Goal: Transaction & Acquisition: Purchase product/service

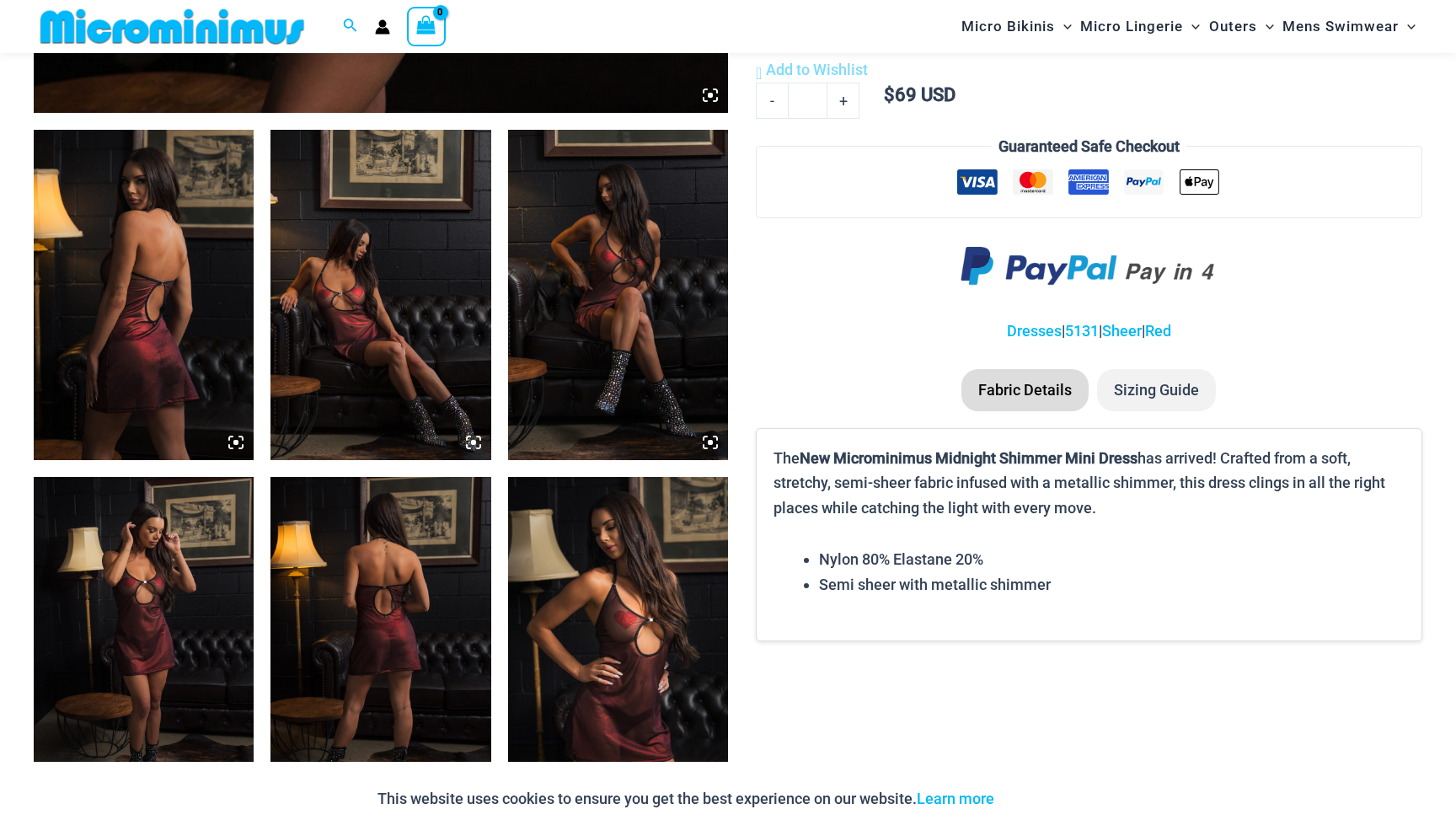
scroll to position [1085, 0]
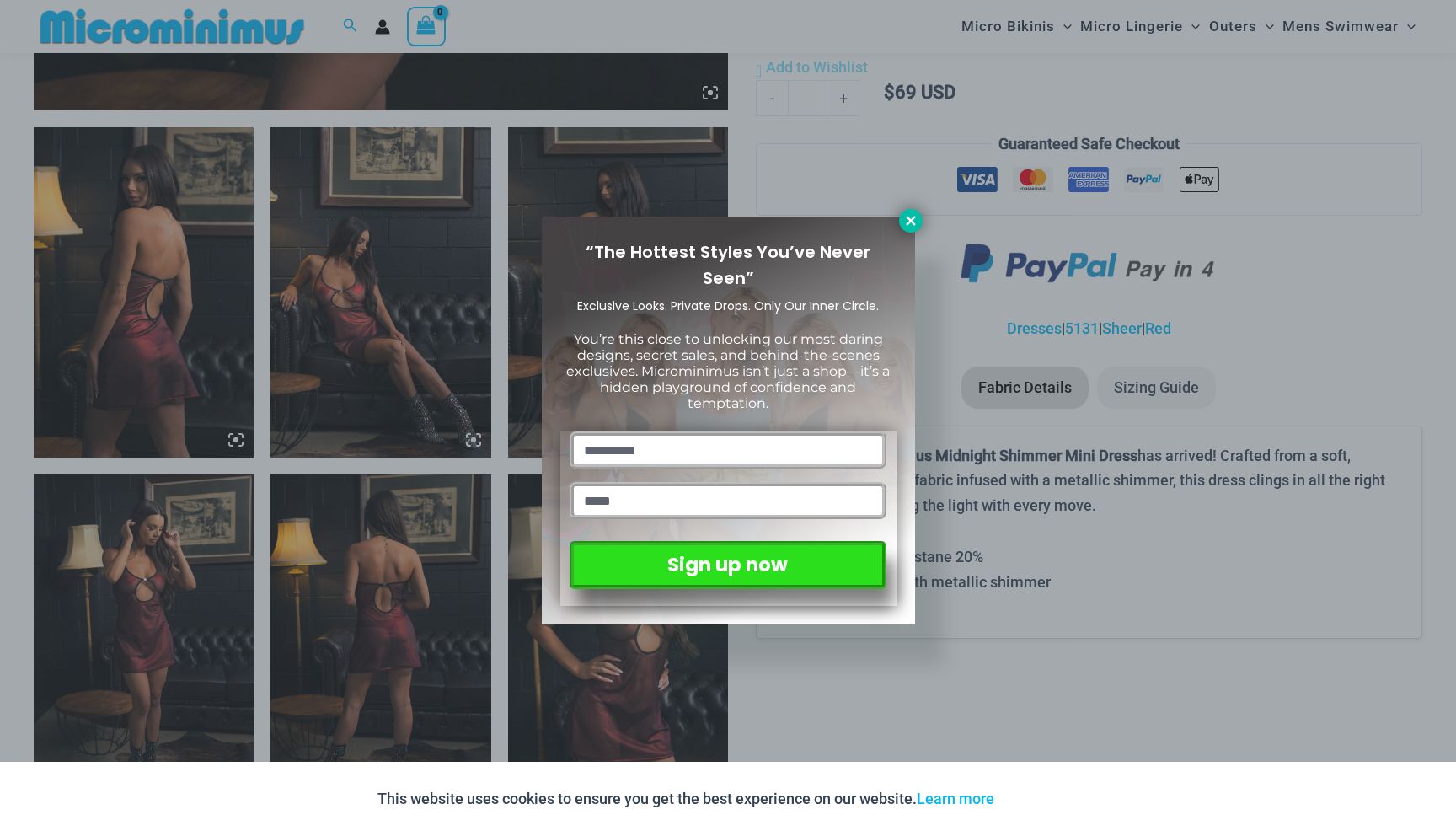
click at [912, 225] on icon at bounding box center [911, 221] width 16 height 16
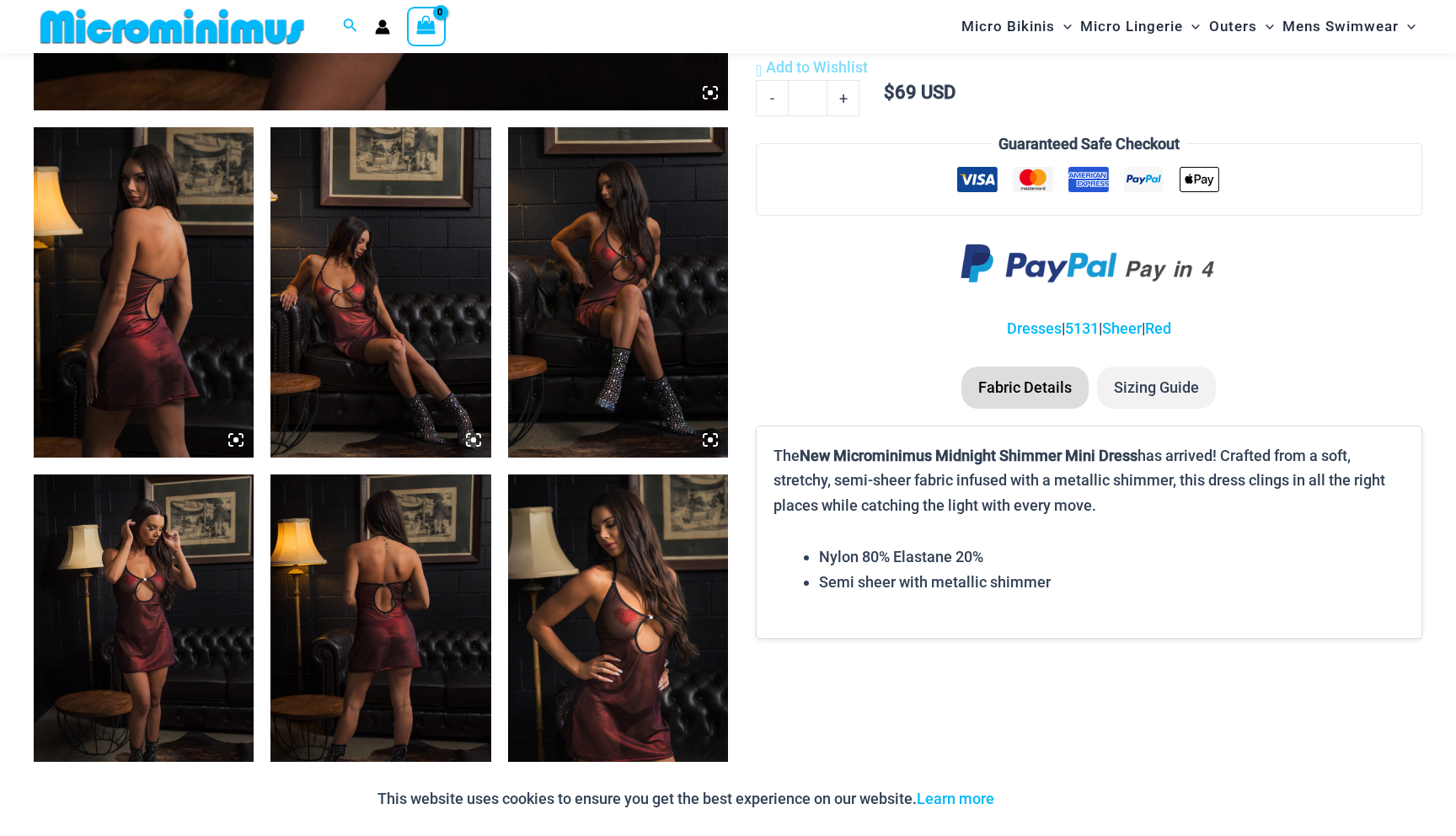
click at [156, 313] on img at bounding box center [143, 292] width 220 height 330
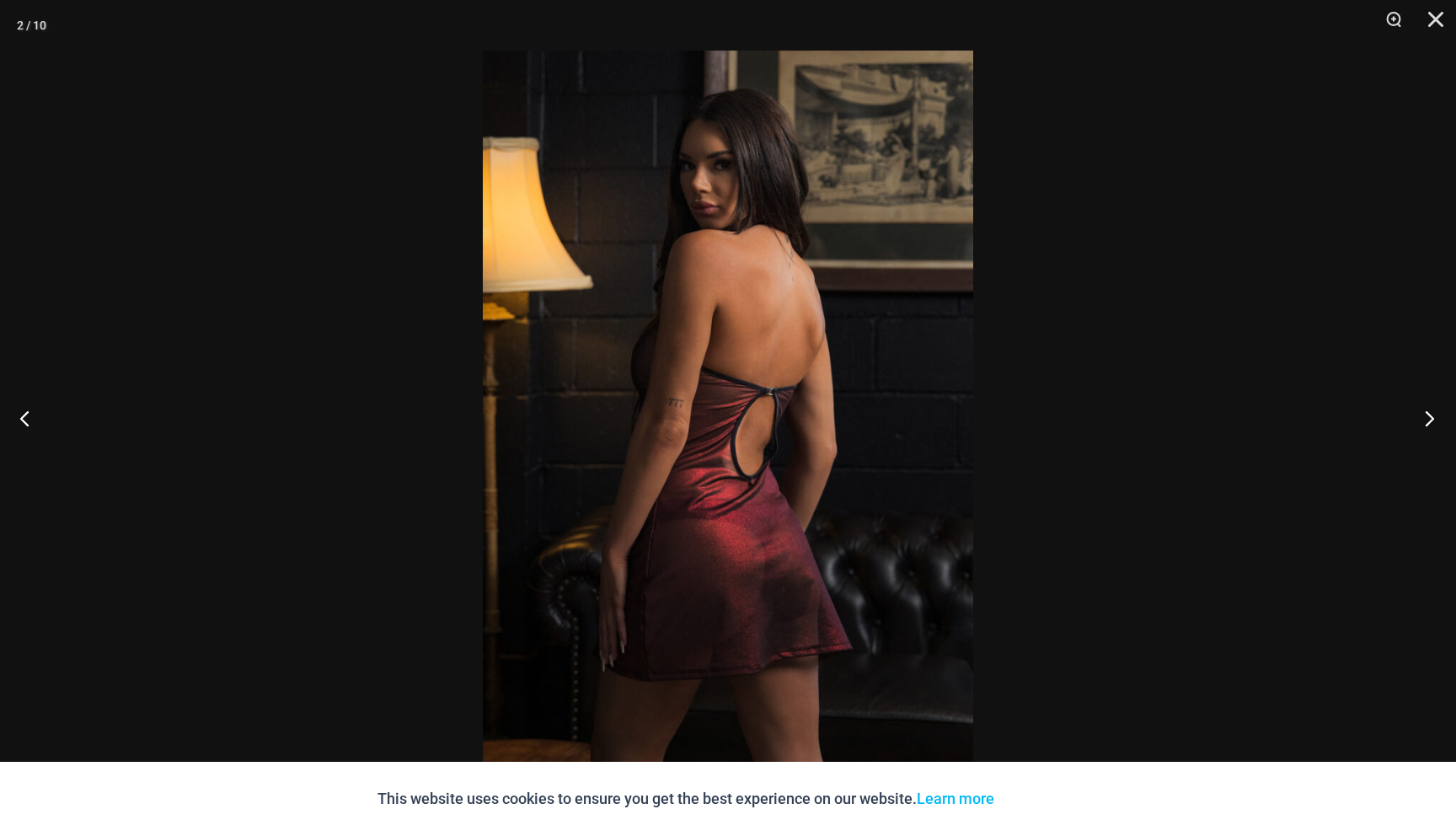
click at [1427, 416] on button "Next" at bounding box center [1423, 418] width 63 height 84
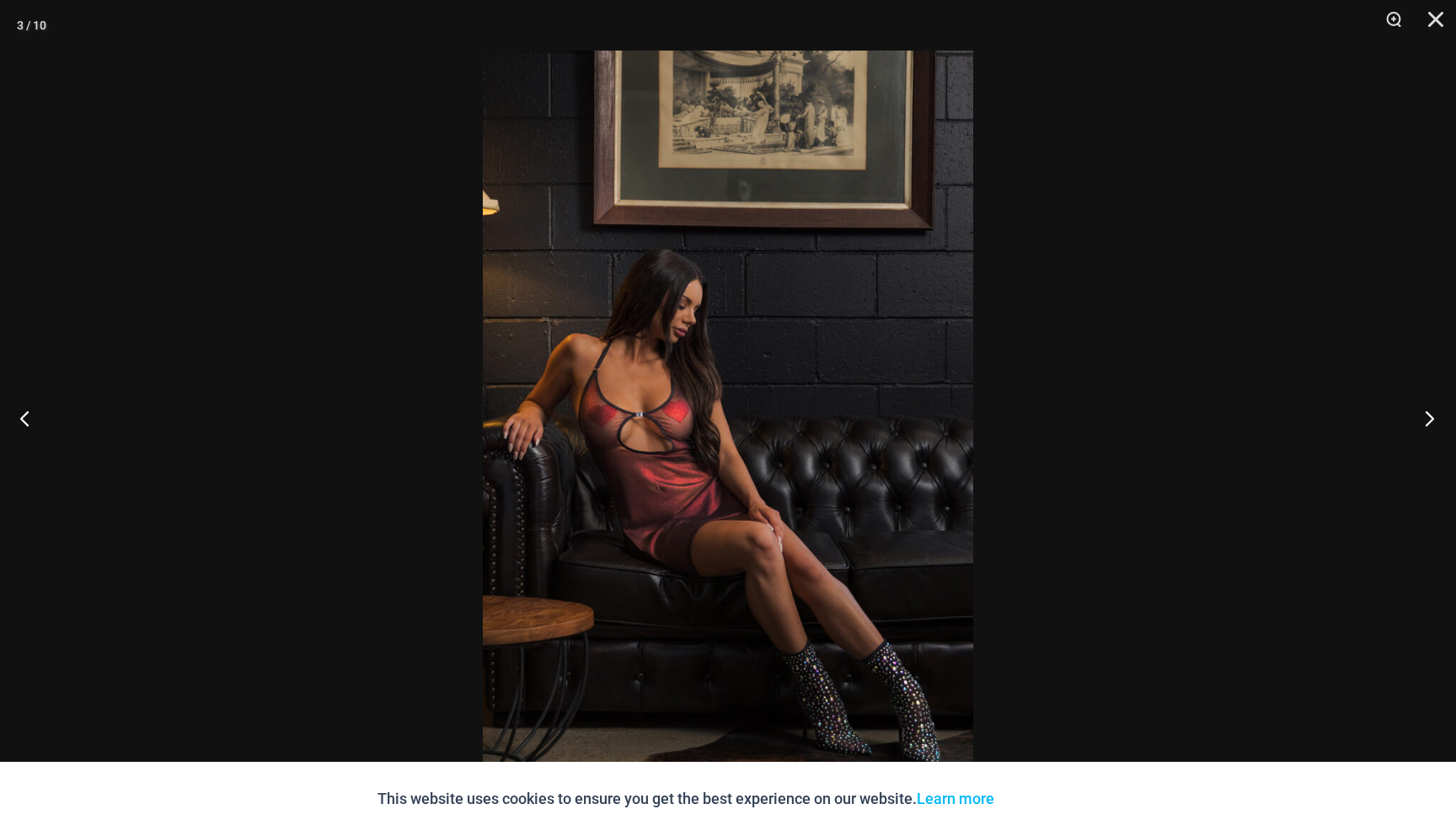
click at [1427, 416] on button "Next" at bounding box center [1423, 418] width 63 height 84
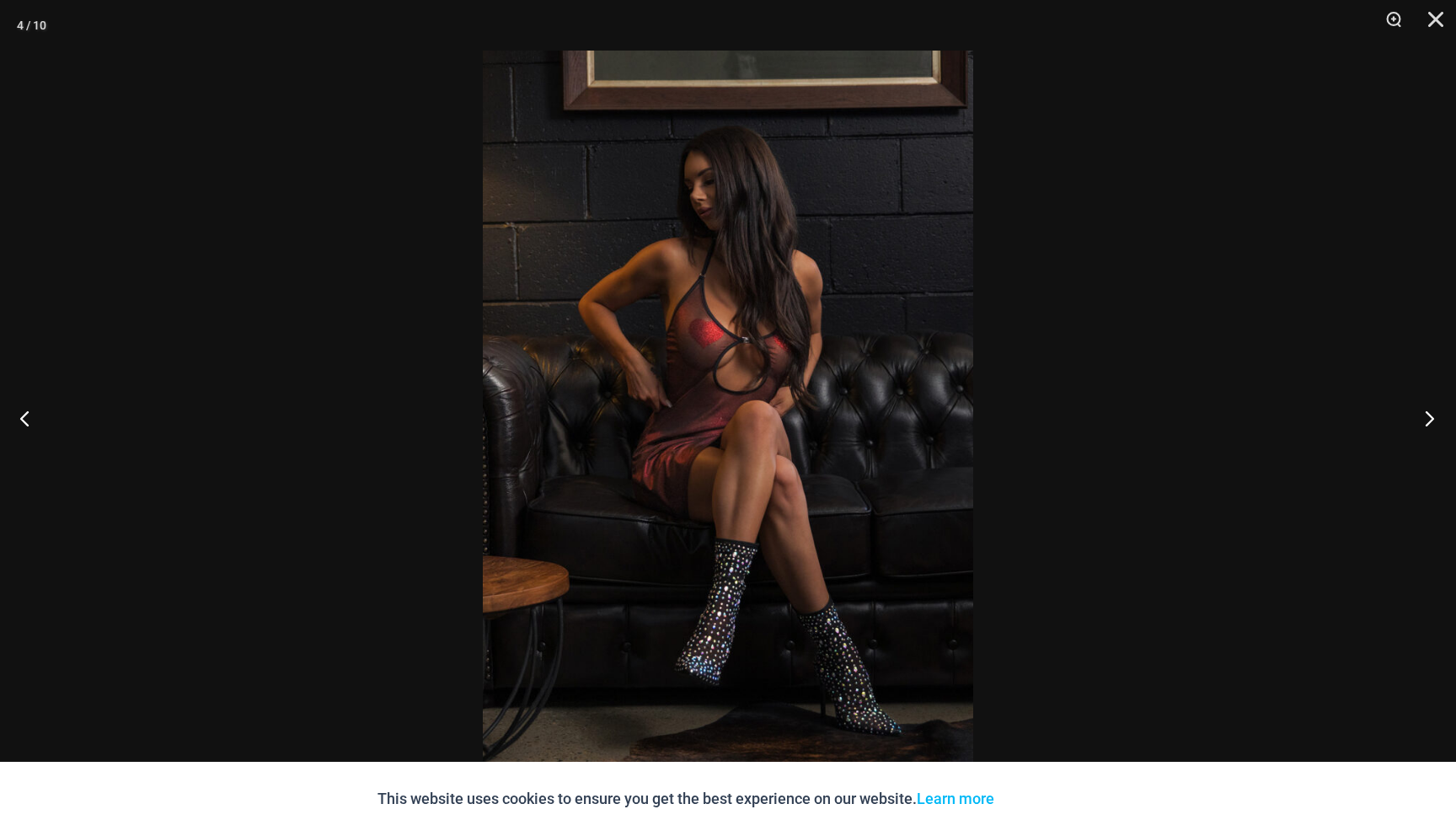
click at [1427, 416] on button "Next" at bounding box center [1423, 418] width 63 height 84
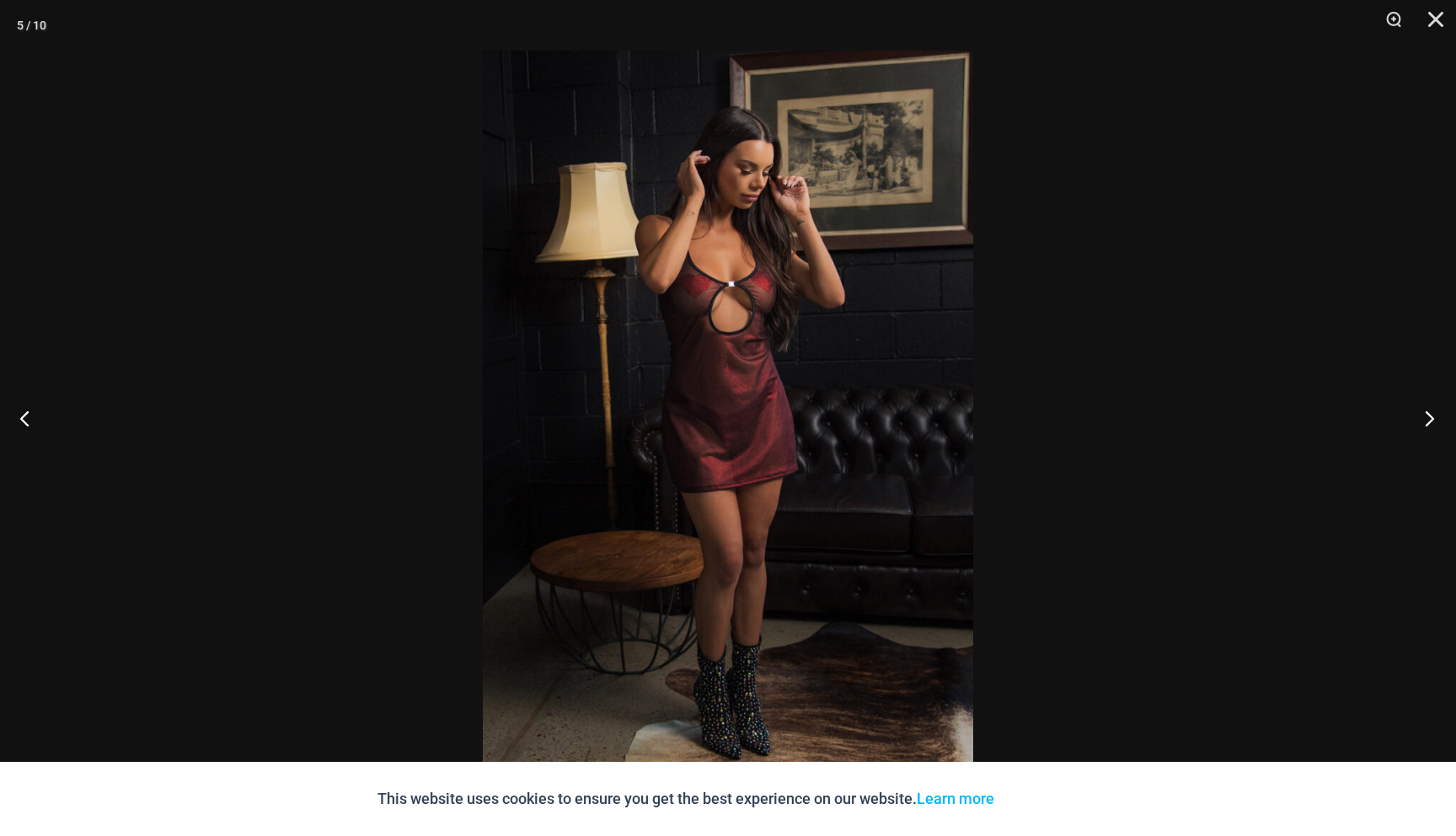
click at [1427, 416] on button "Next" at bounding box center [1423, 418] width 63 height 84
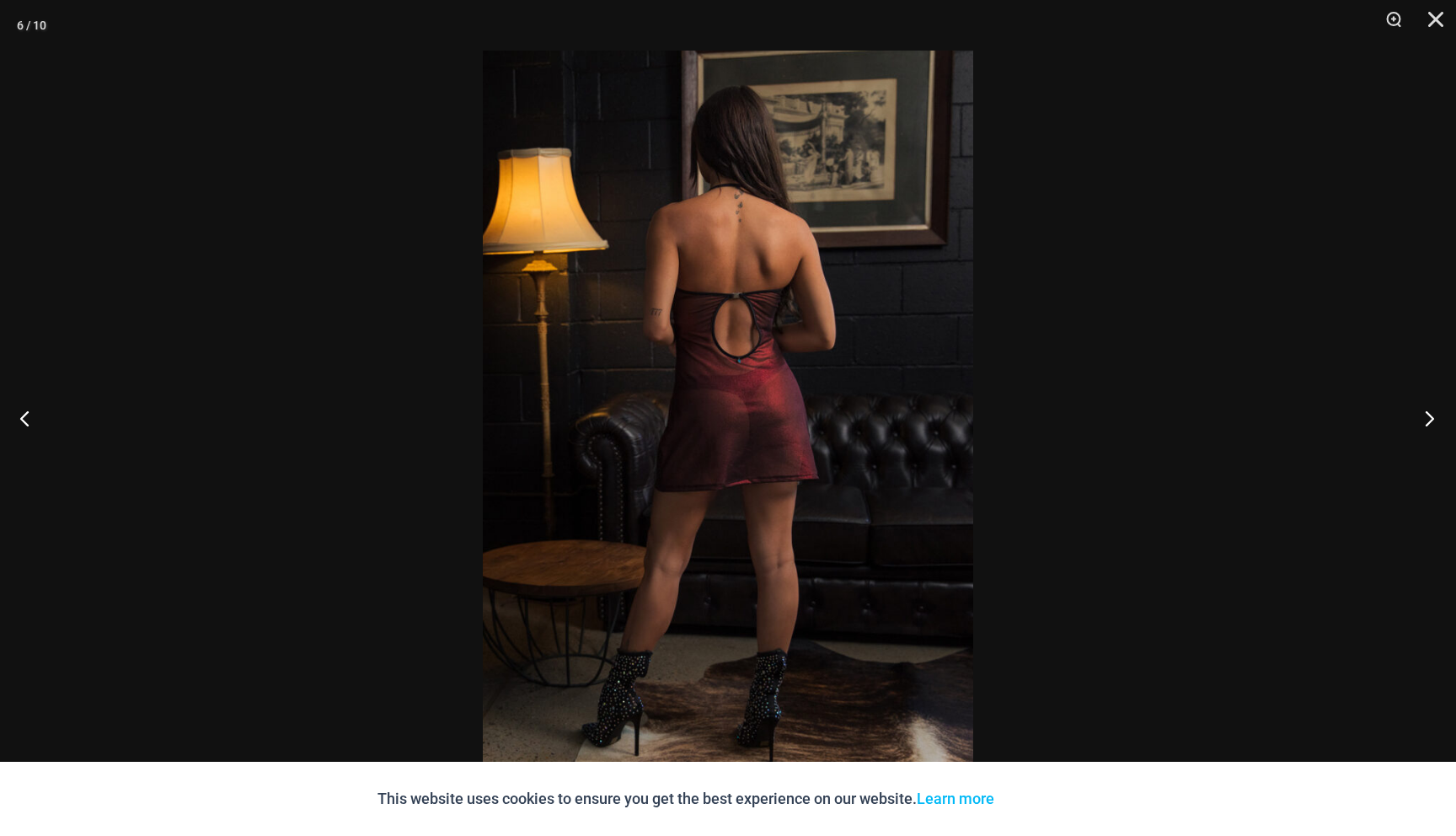
click at [1427, 416] on button "Next" at bounding box center [1423, 418] width 63 height 84
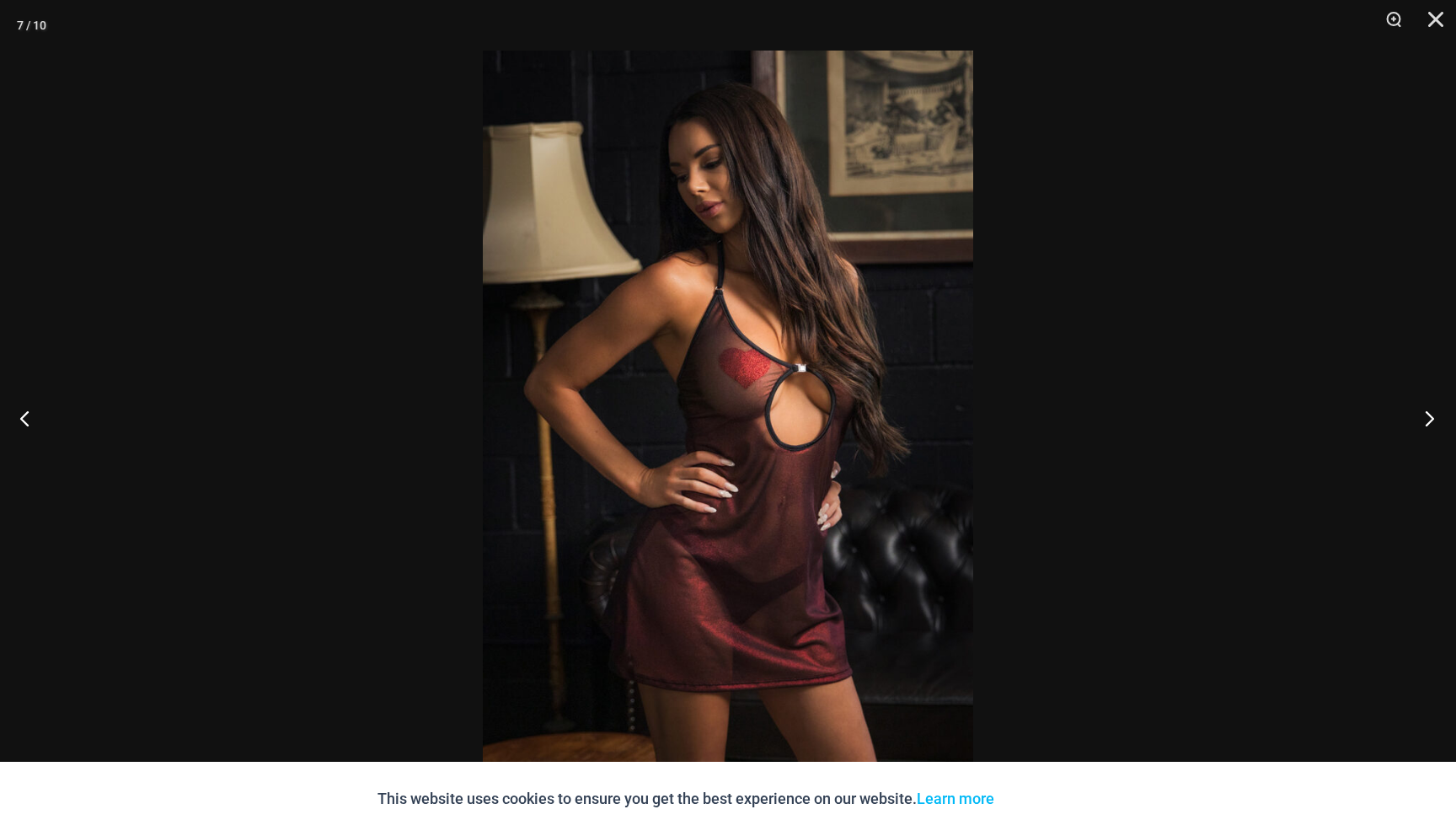
click at [1427, 416] on button "Next" at bounding box center [1423, 418] width 63 height 84
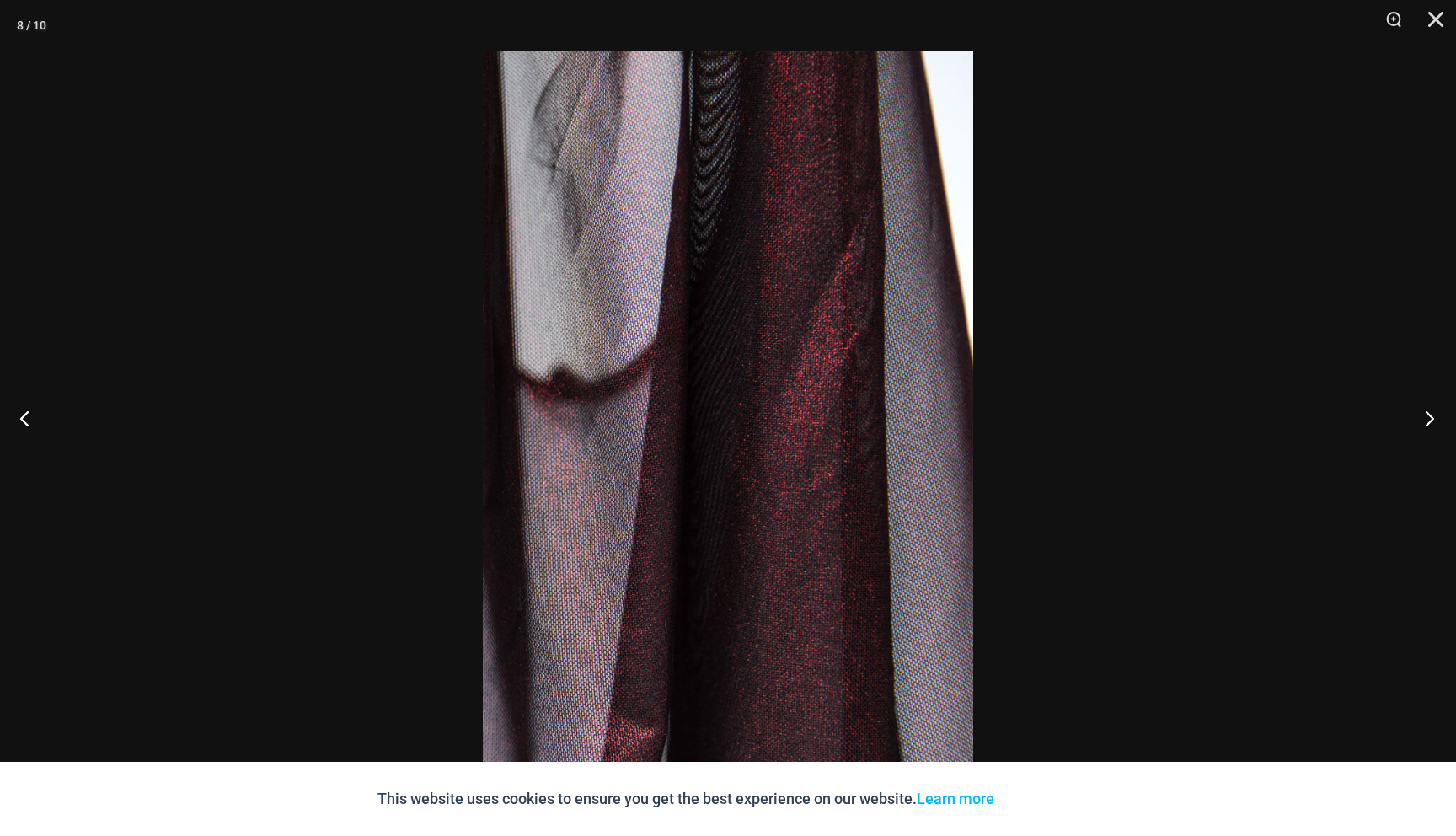
click at [1427, 416] on button "Next" at bounding box center [1423, 418] width 63 height 84
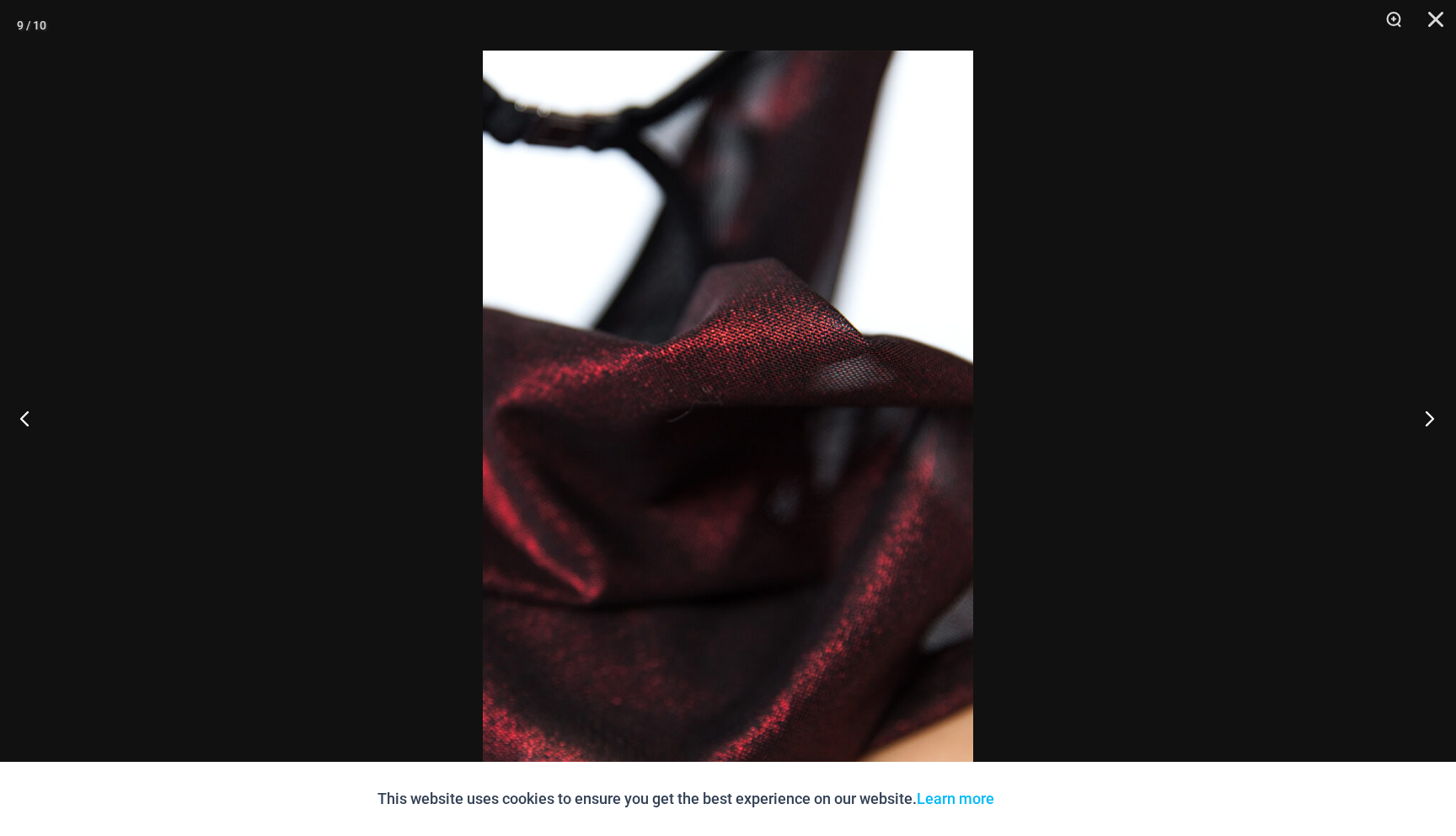
click at [1427, 416] on button "Next" at bounding box center [1423, 418] width 63 height 84
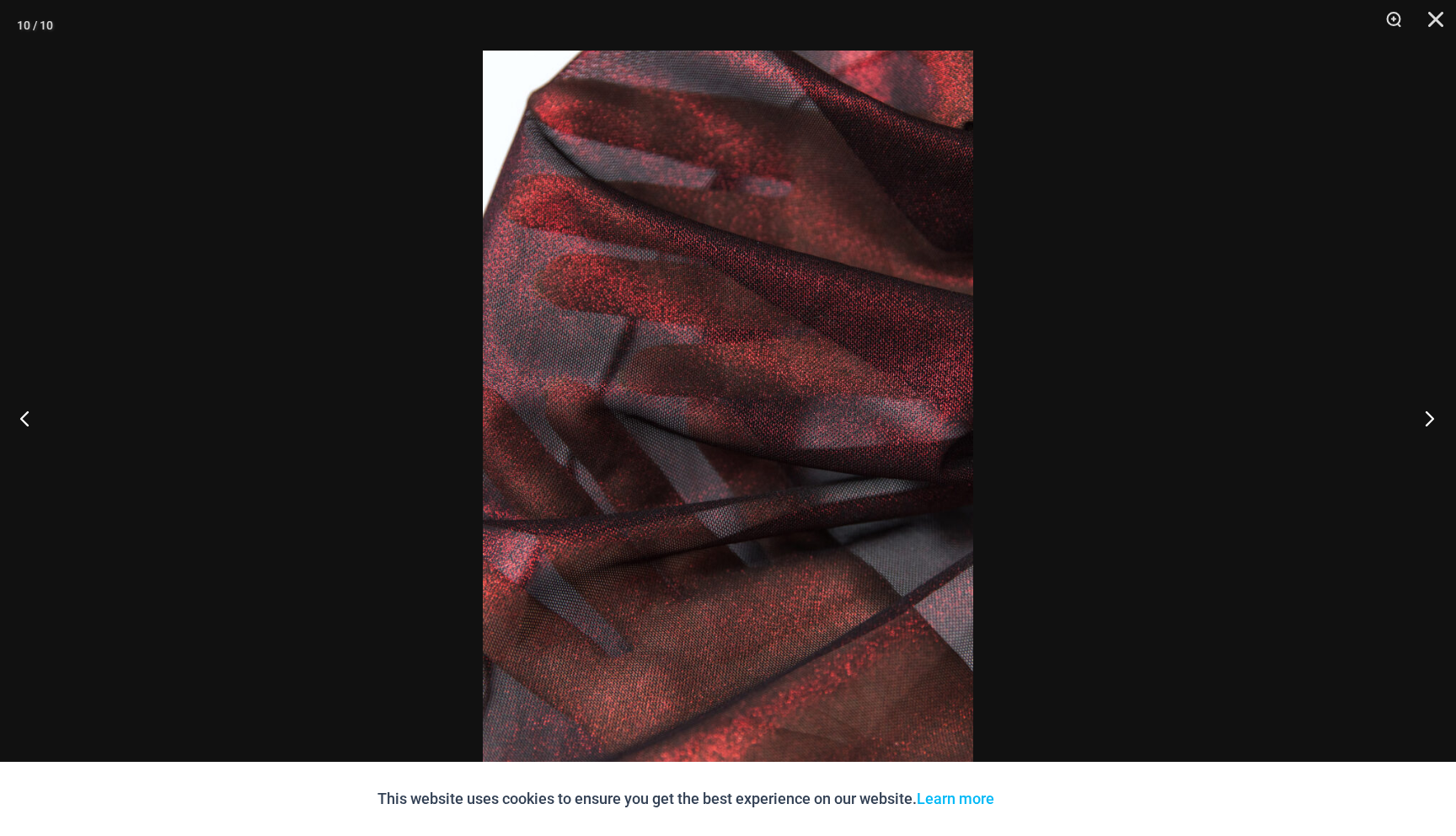
click at [1427, 416] on button "Next" at bounding box center [1423, 418] width 63 height 84
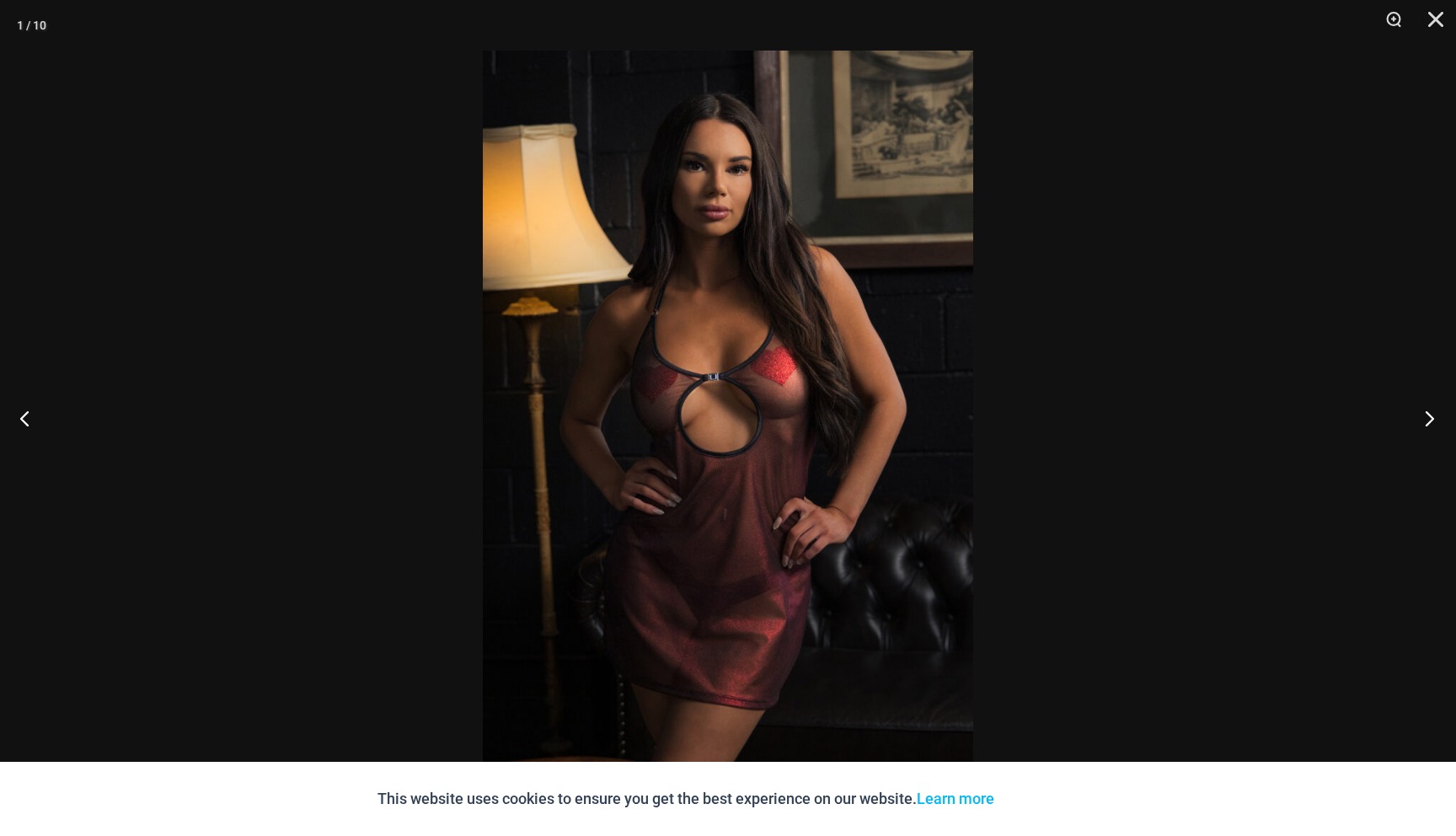
click at [1427, 416] on button "Next" at bounding box center [1423, 418] width 63 height 84
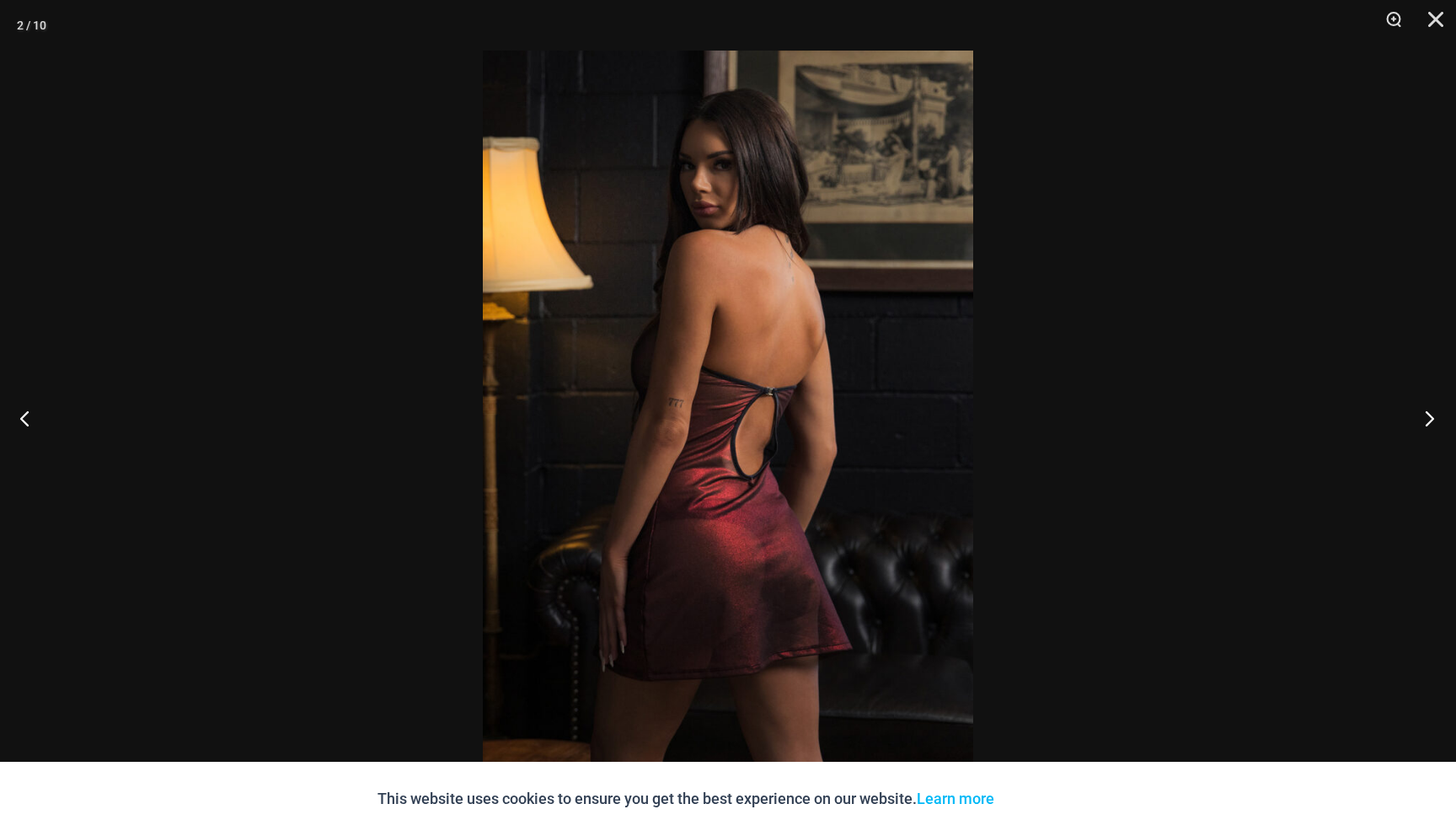
click at [1427, 416] on button "Next" at bounding box center [1423, 418] width 63 height 84
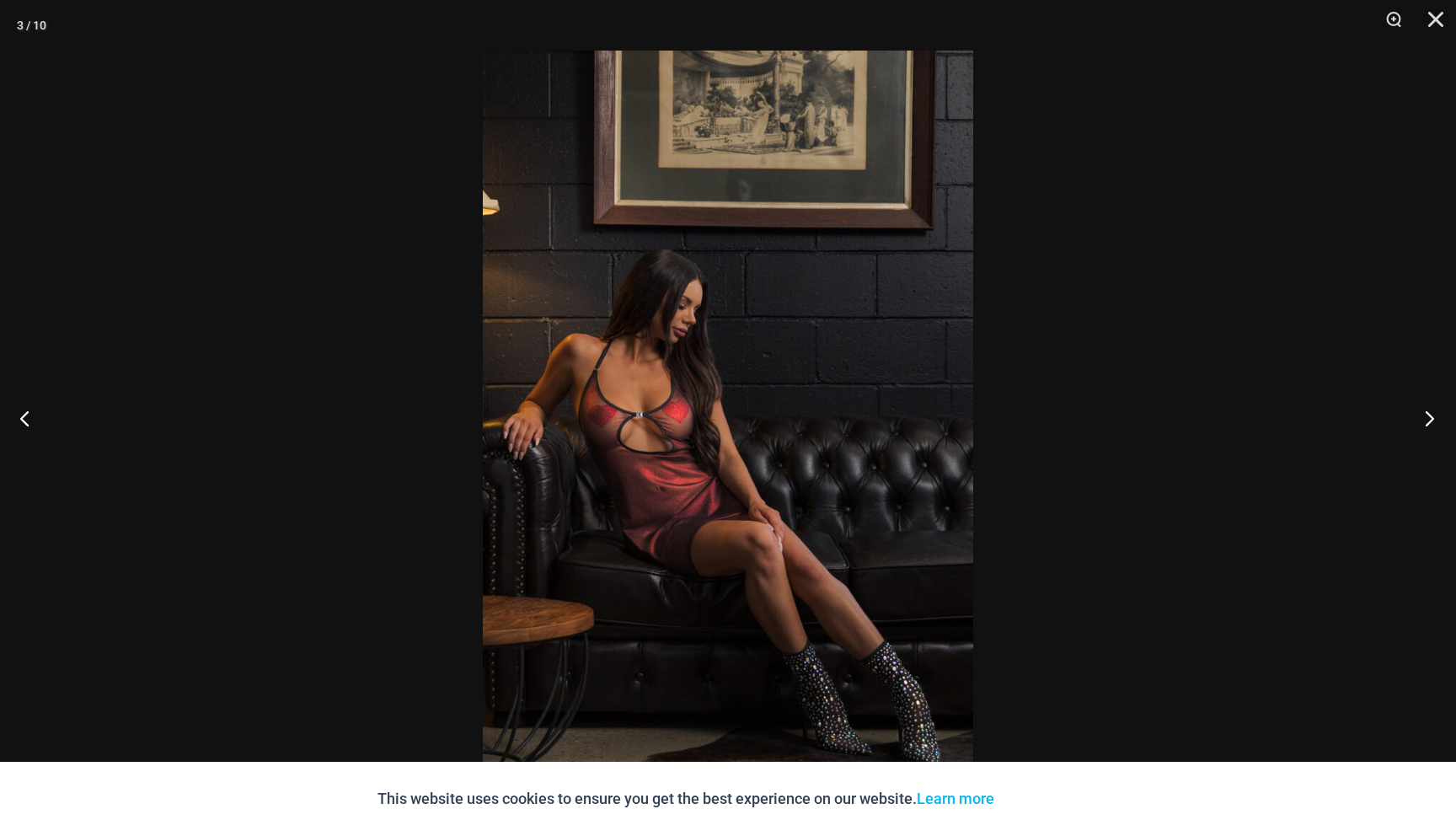
click at [1427, 416] on button "Next" at bounding box center [1423, 418] width 63 height 84
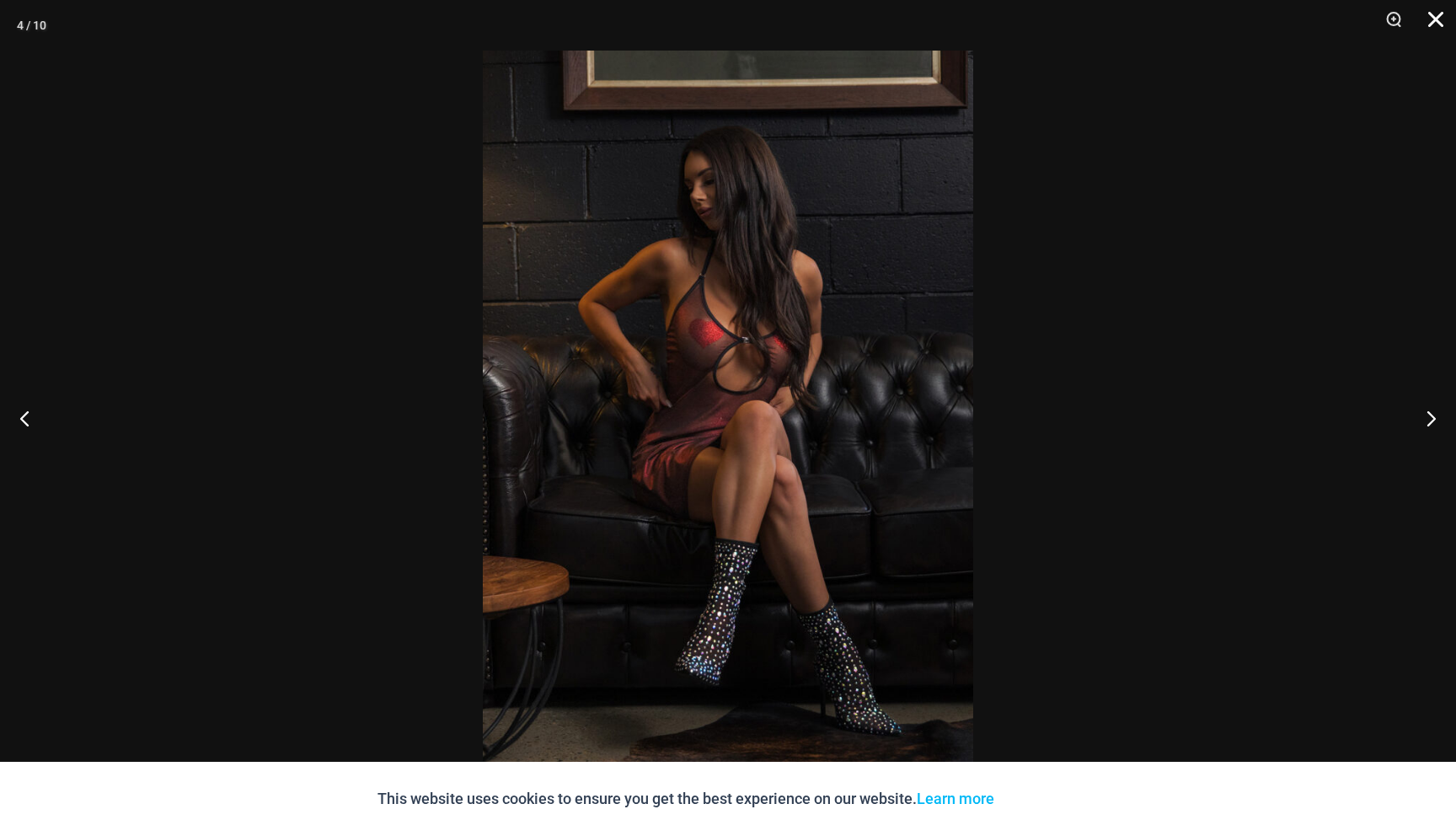
click at [1433, 21] on button "Close" at bounding box center [1429, 25] width 42 height 51
